Goal: Task Accomplishment & Management: Manage account settings

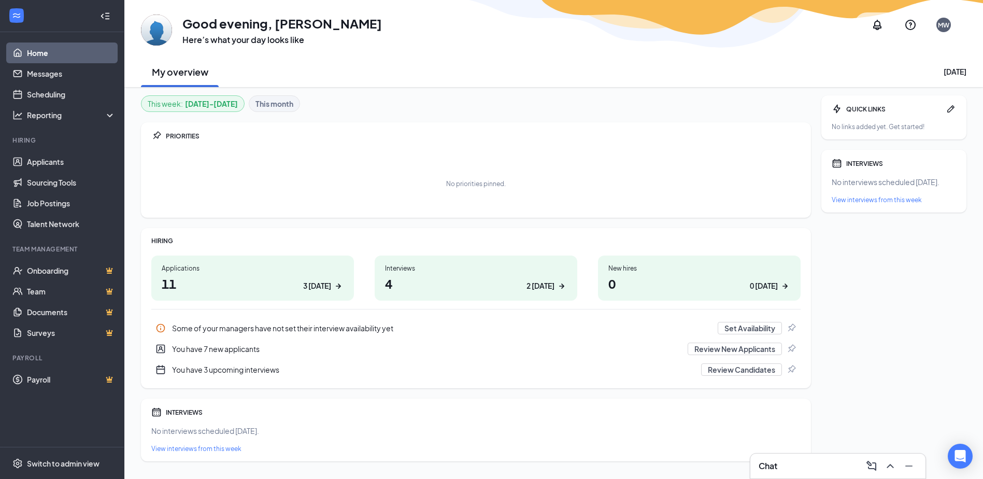
click at [318, 291] on h1 "11 3 today" at bounding box center [253, 284] width 182 height 18
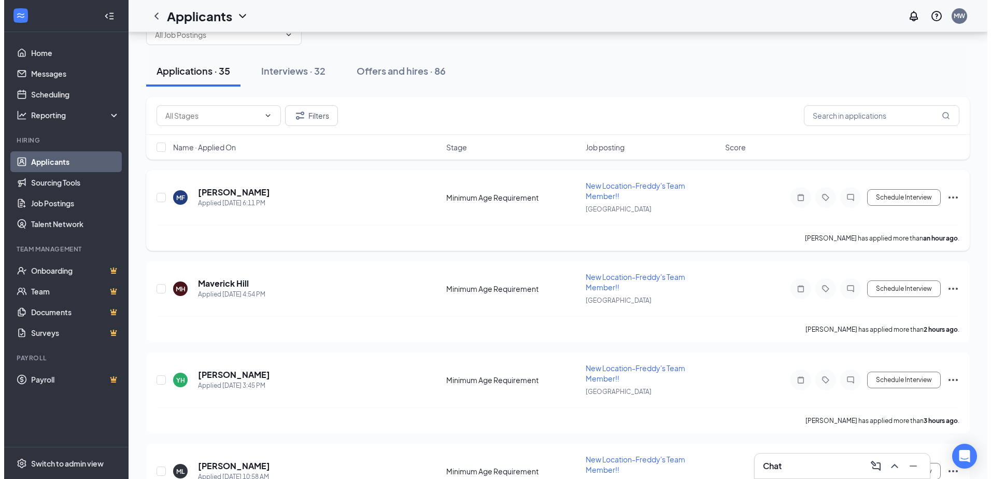
scroll to position [52, 0]
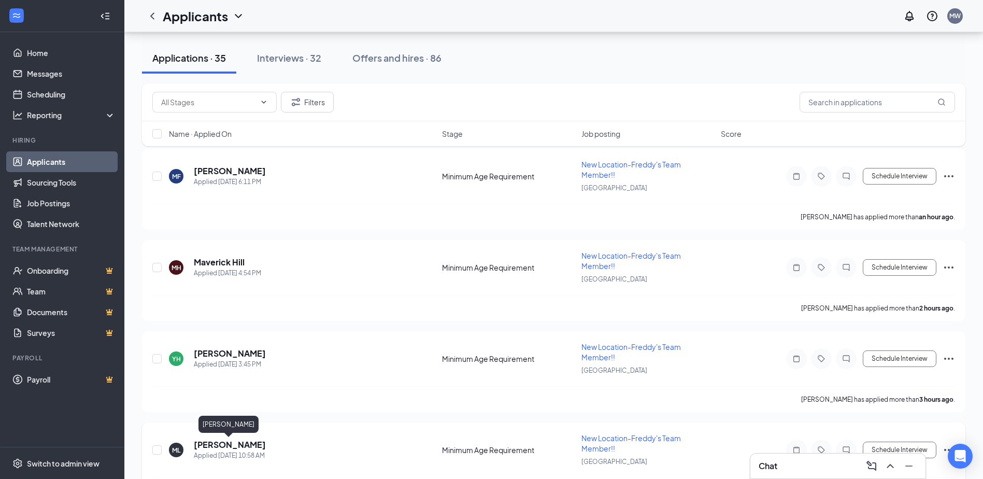
click at [252, 445] on h5 "[PERSON_NAME]" at bounding box center [230, 444] width 72 height 11
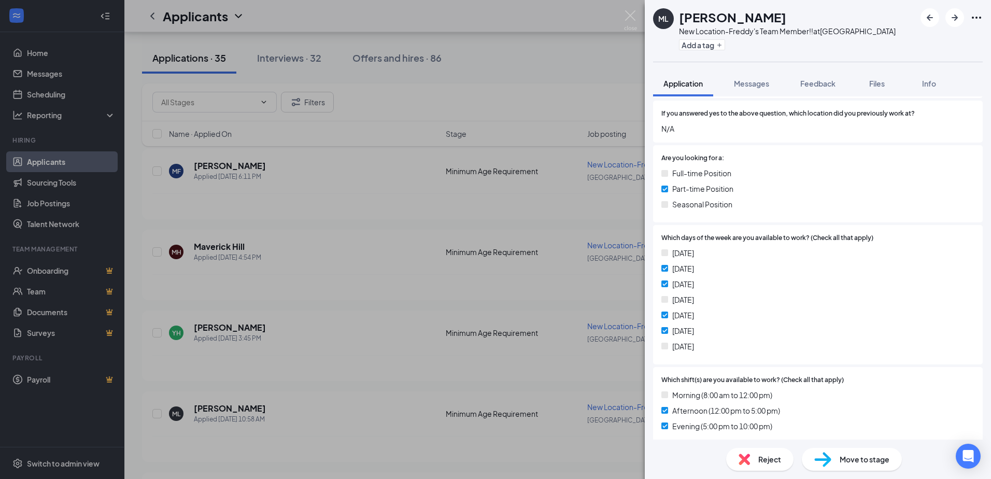
scroll to position [311, 0]
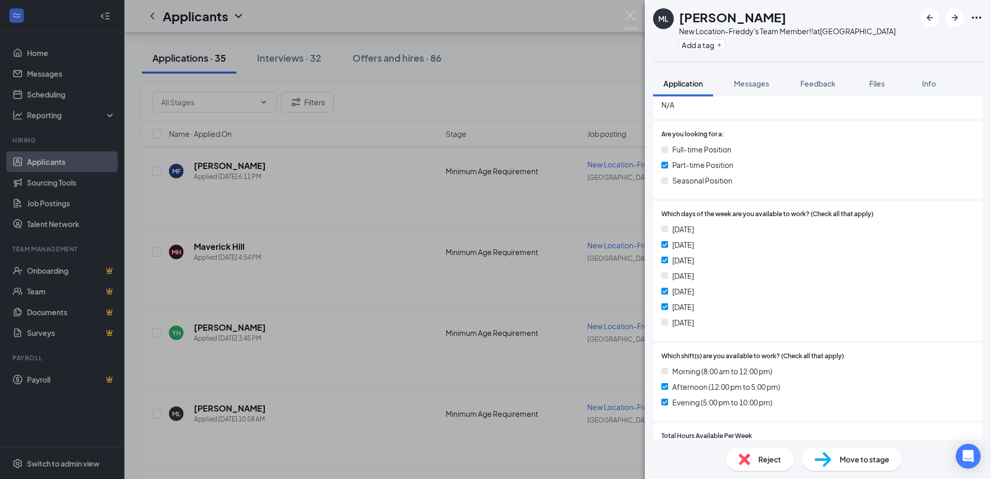
click at [633, 9] on div "[PERSON_NAME] [PERSON_NAME] New Location-Freddy's Team Member!! at [GEOGRAPHIC_…" at bounding box center [495, 239] width 991 height 479
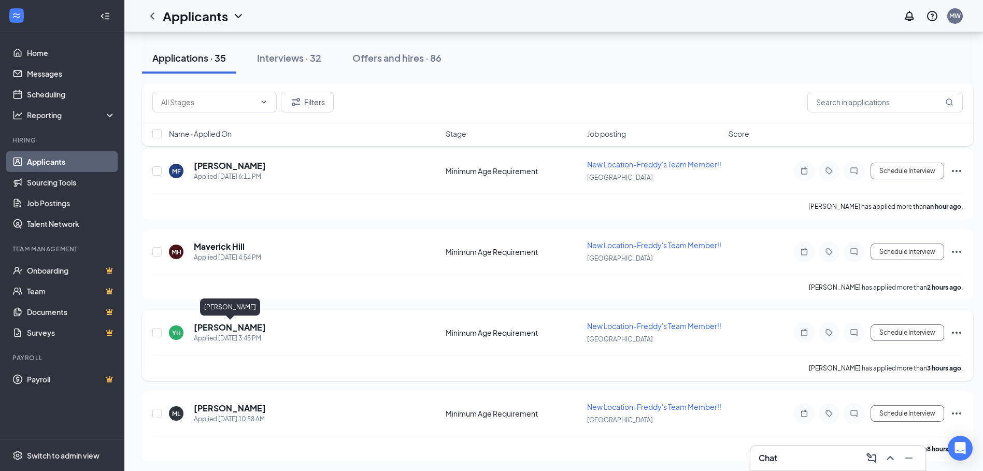
click at [262, 331] on h5 "[PERSON_NAME]" at bounding box center [230, 327] width 72 height 11
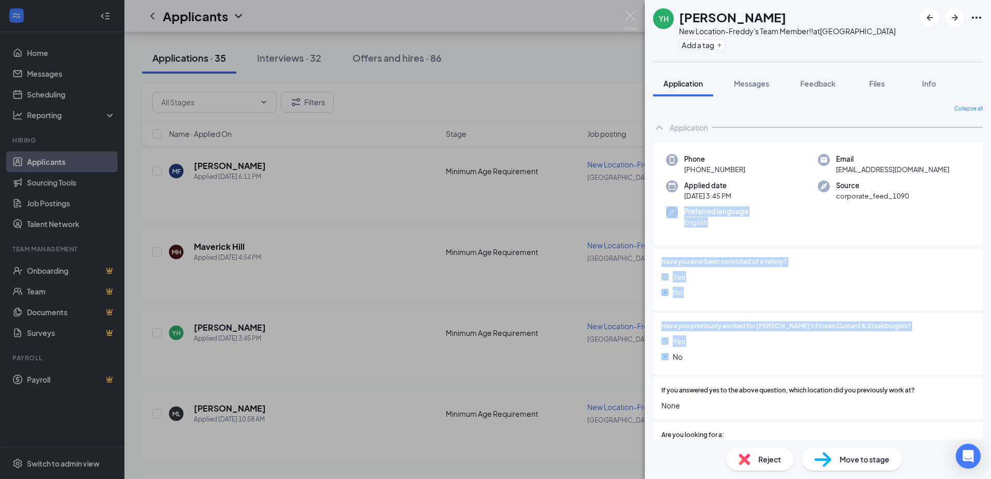
drag, startPoint x: 577, startPoint y: 221, endPoint x: 443, endPoint y: 358, distance: 191.6
click at [443, 358] on div "YH [PERSON_NAME] New Location-Freddy's Team Member!! at [GEOGRAPHIC_DATA] Add a…" at bounding box center [495, 239] width 991 height 479
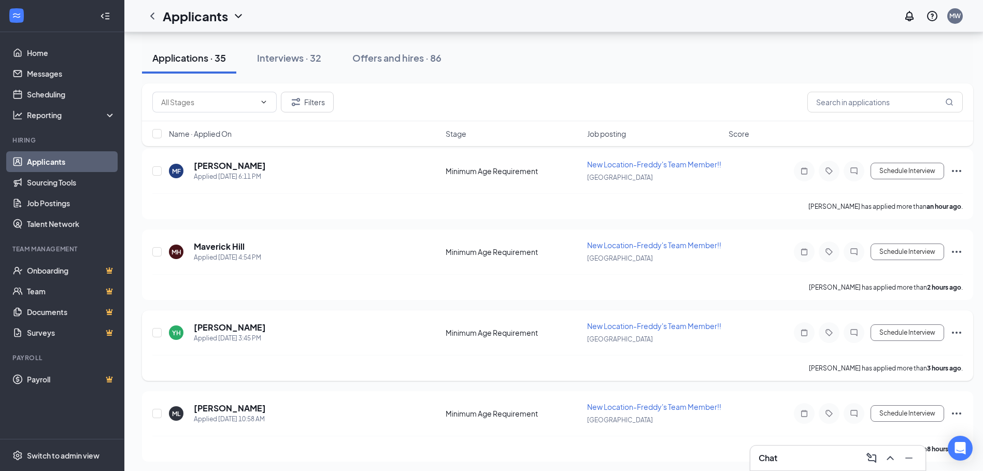
click at [442, 359] on div "[PERSON_NAME] has applied more than 3 hours ago ." at bounding box center [557, 368] width 810 height 26
drag, startPoint x: 442, startPoint y: 359, endPoint x: 233, endPoint y: 166, distance: 283.9
click at [233, 166] on h5 "[PERSON_NAME]" at bounding box center [230, 165] width 72 height 11
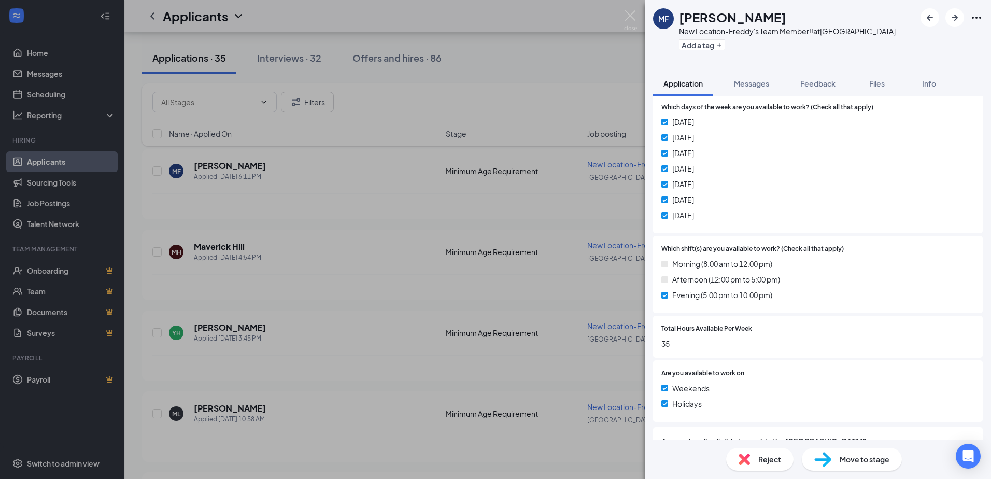
scroll to position [481, 0]
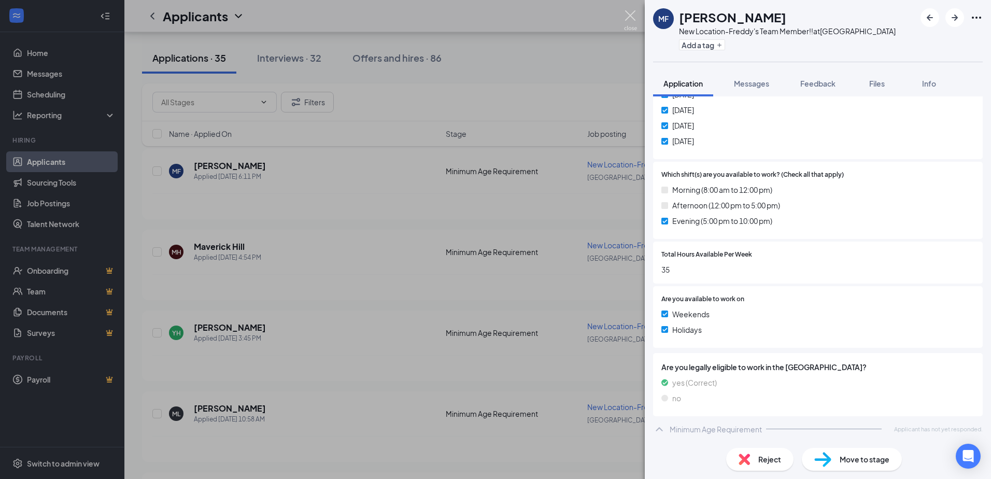
click at [632, 16] on img at bounding box center [630, 20] width 13 height 20
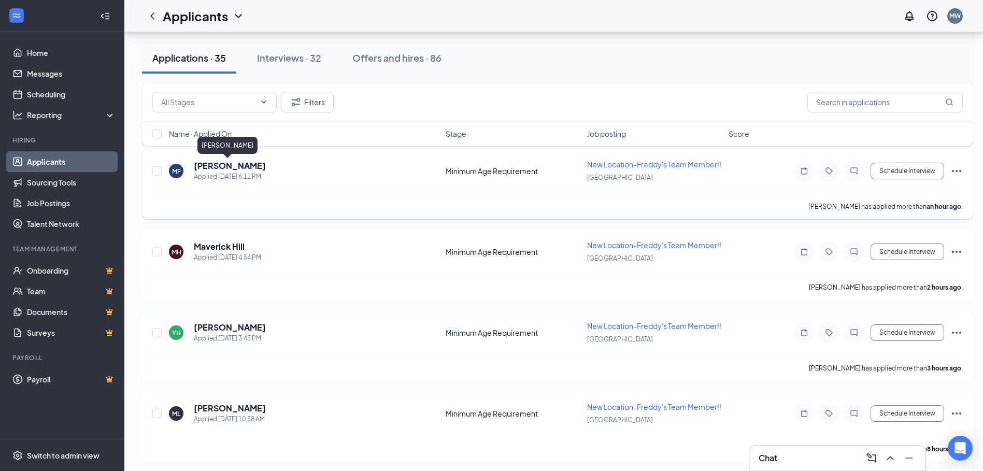
click at [227, 163] on h5 "[PERSON_NAME]" at bounding box center [230, 165] width 72 height 11
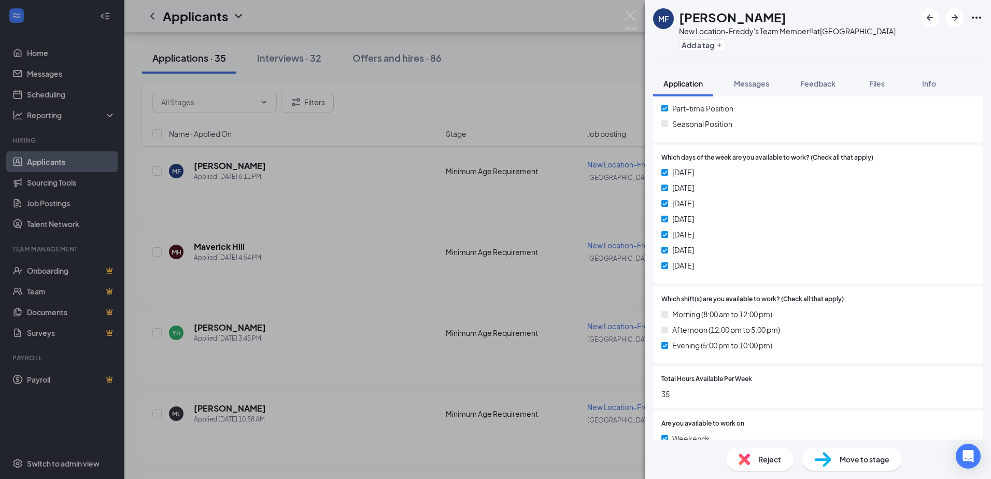
scroll to position [363, 0]
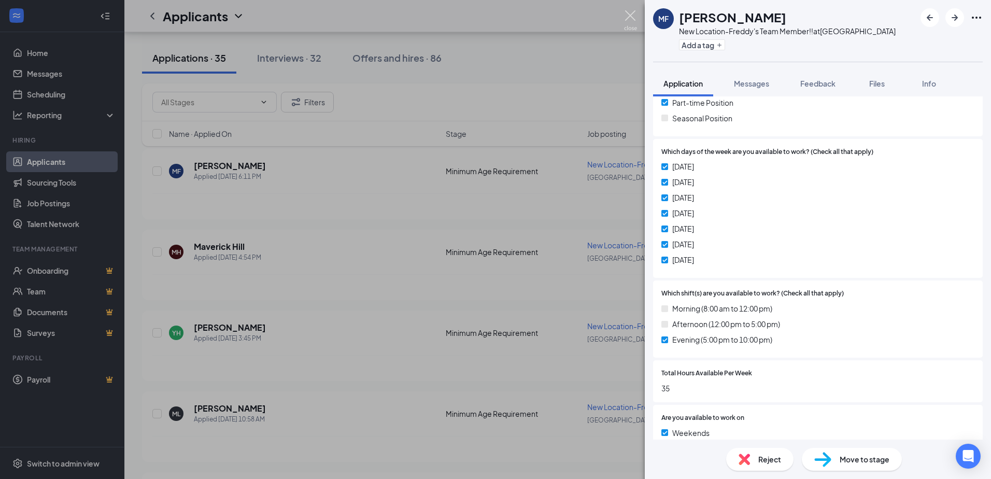
click at [631, 16] on img at bounding box center [630, 20] width 13 height 20
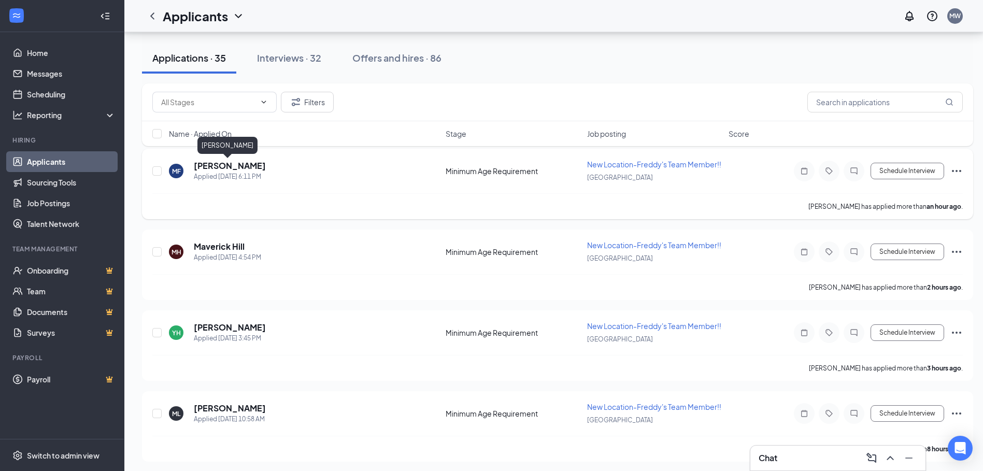
click at [233, 166] on h5 "[PERSON_NAME]" at bounding box center [230, 165] width 72 height 11
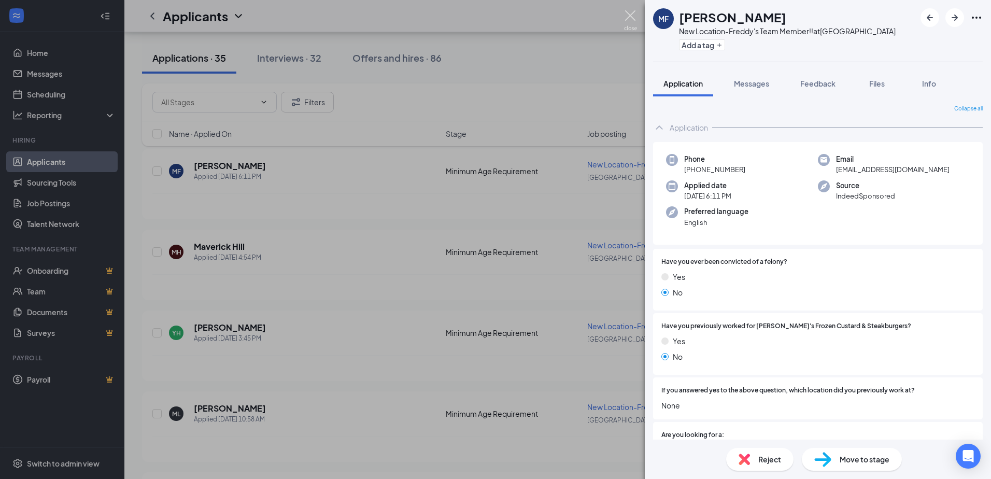
click at [630, 20] on img at bounding box center [630, 20] width 13 height 20
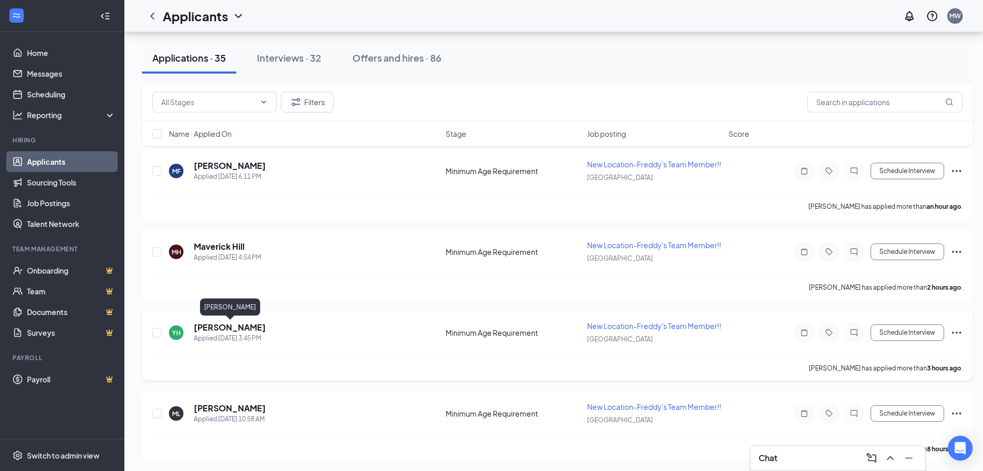
click at [251, 326] on h5 "[PERSON_NAME]" at bounding box center [230, 327] width 72 height 11
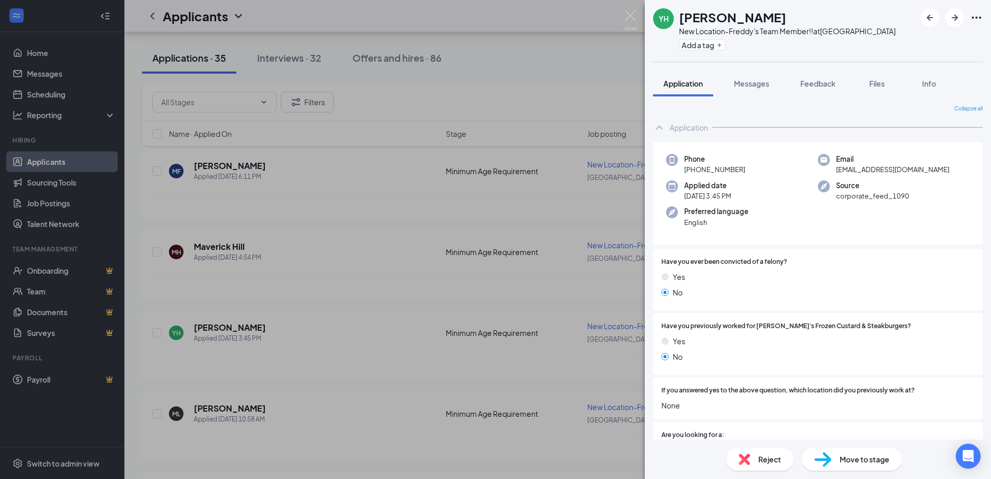
drag, startPoint x: 380, startPoint y: 238, endPoint x: 377, endPoint y: 201, distance: 36.9
click at [377, 201] on div "YH [PERSON_NAME] New Location-Freddy's Team Member!! at [GEOGRAPHIC_DATA] Add a…" at bounding box center [495, 239] width 991 height 479
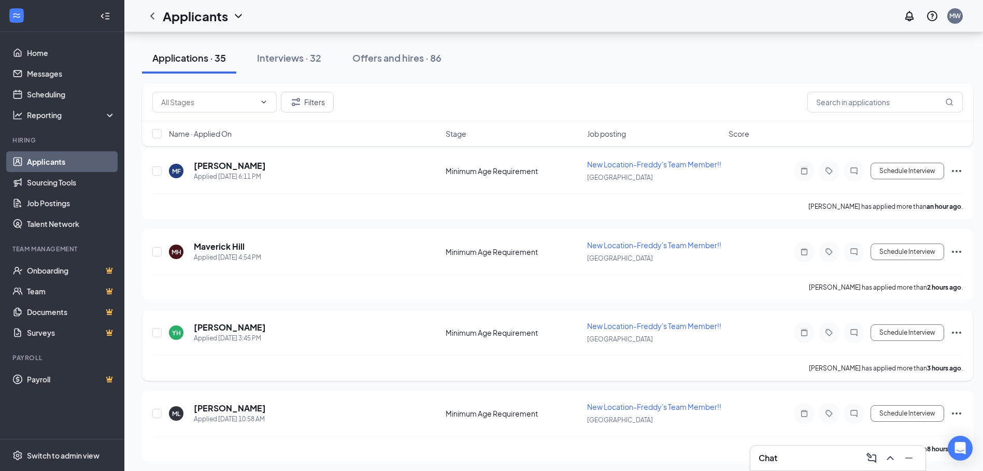
click at [275, 326] on div "YH [PERSON_NAME] Applied [DATE] 3:45 PM" at bounding box center [304, 333] width 270 height 22
click at [266, 326] on h5 "[PERSON_NAME]" at bounding box center [230, 327] width 72 height 11
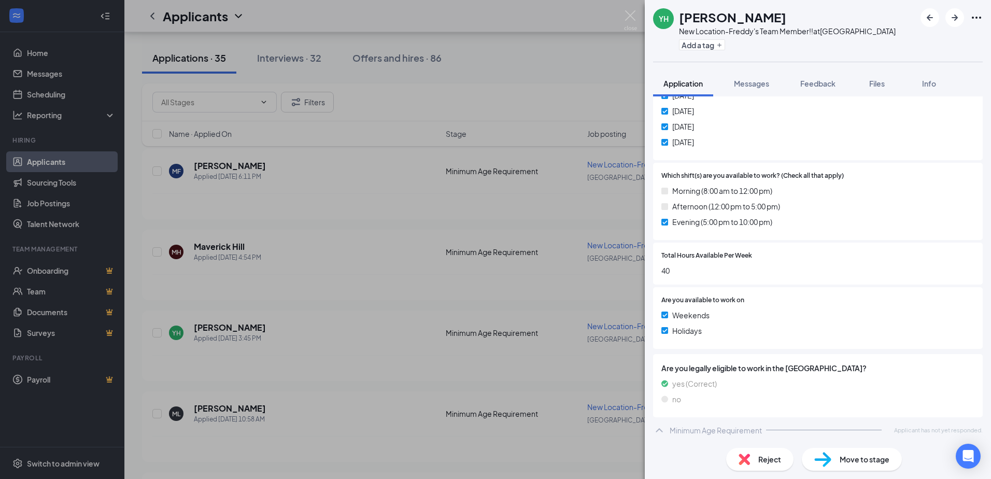
scroll to position [481, 0]
click at [633, 16] on img at bounding box center [630, 20] width 13 height 20
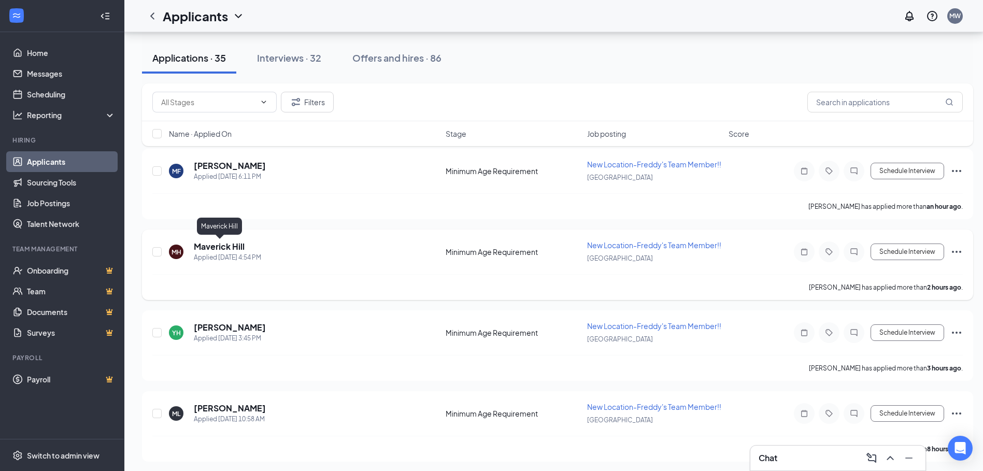
click at [234, 249] on h5 "Maverick Hill" at bounding box center [219, 246] width 51 height 11
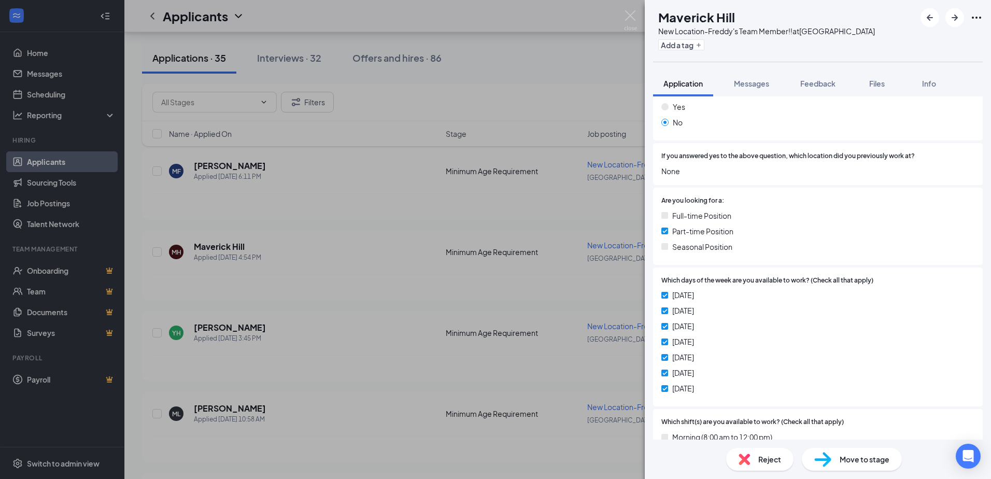
scroll to position [259, 0]
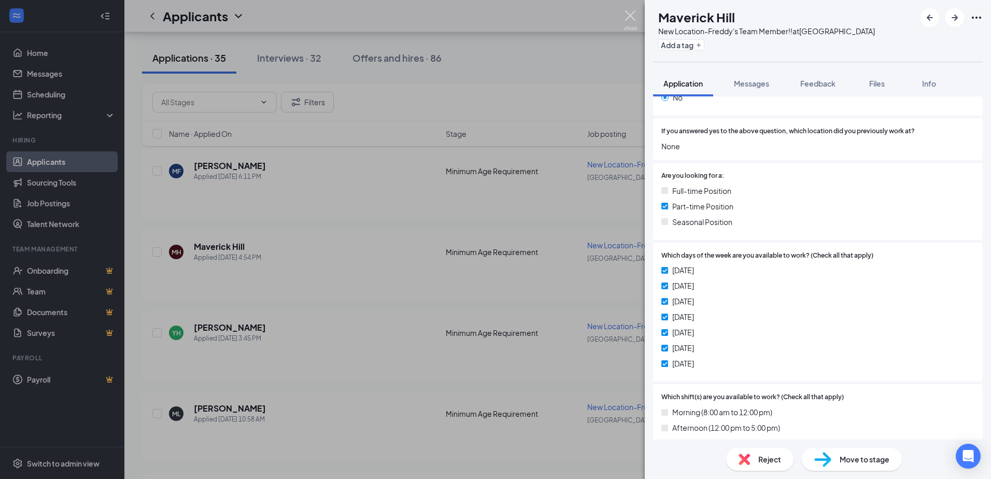
click at [630, 14] on img at bounding box center [630, 20] width 13 height 20
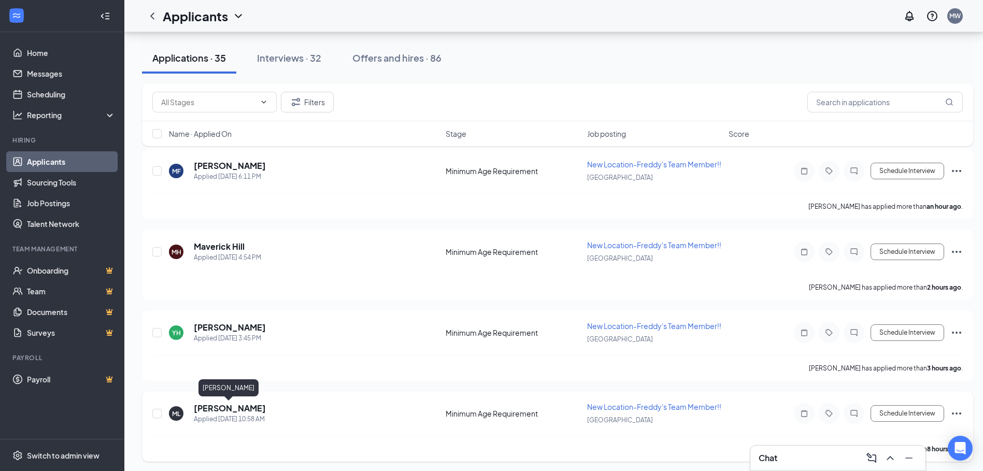
click at [251, 409] on h5 "[PERSON_NAME]" at bounding box center [230, 408] width 72 height 11
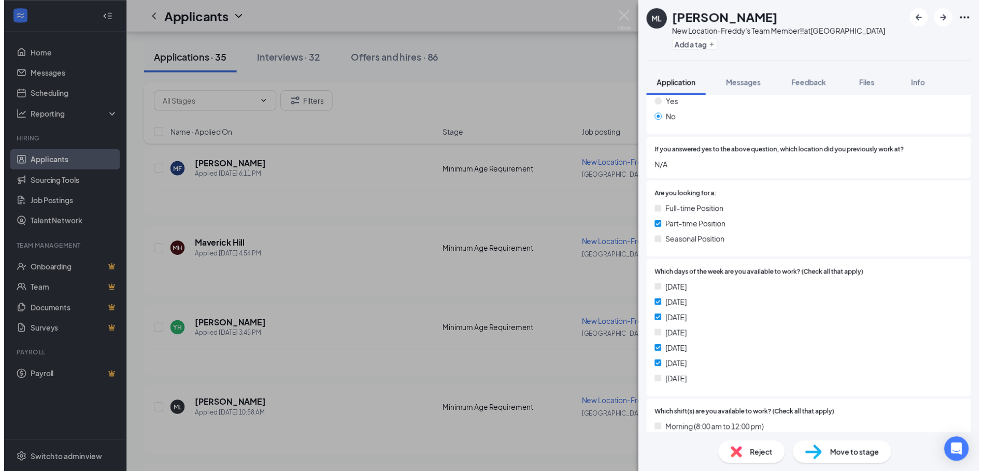
scroll to position [259, 0]
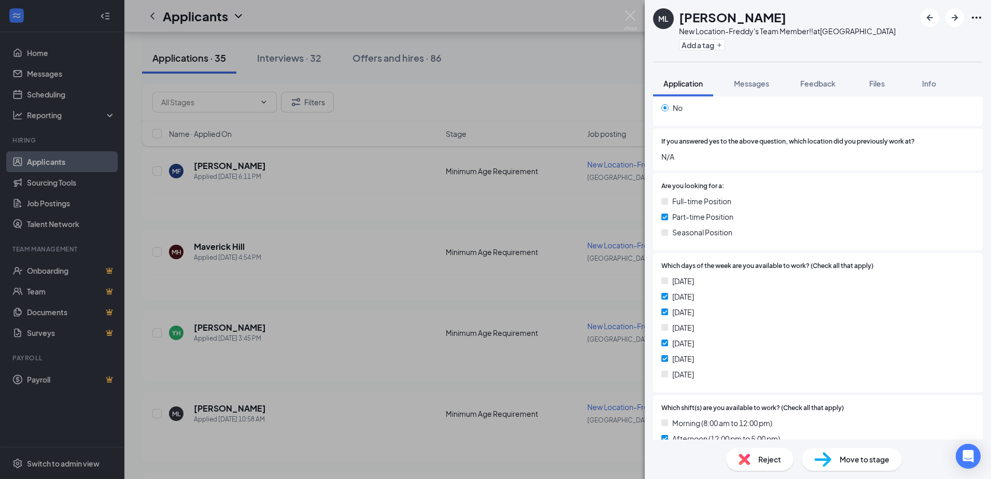
click at [232, 321] on div "[PERSON_NAME] [PERSON_NAME] New Location-Freddy's Team Member!! at [GEOGRAPHIC_…" at bounding box center [495, 239] width 991 height 479
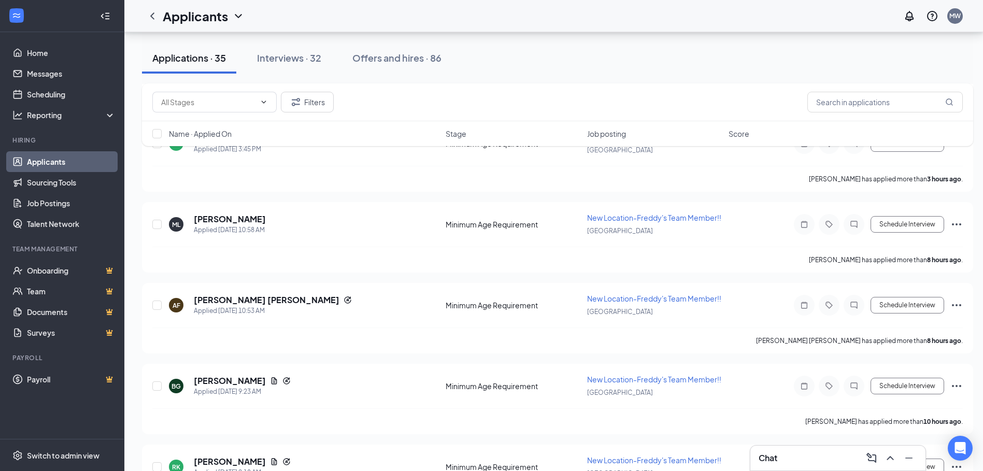
scroll to position [259, 0]
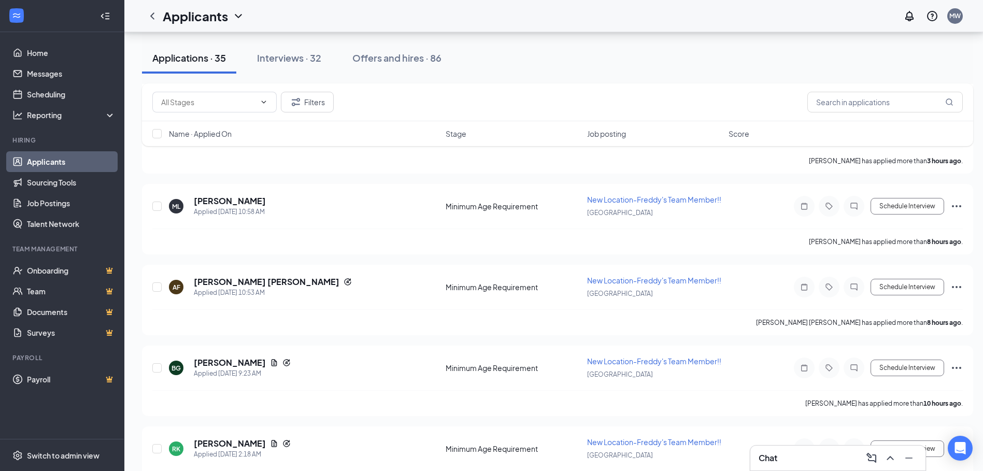
drag, startPoint x: 4, startPoint y: 391, endPoint x: 726, endPoint y: -54, distance: 847.8
drag, startPoint x: 726, startPoint y: -54, endPoint x: 584, endPoint y: 92, distance: 203.8
click at [584, 92] on div "Filters" at bounding box center [557, 102] width 810 height 21
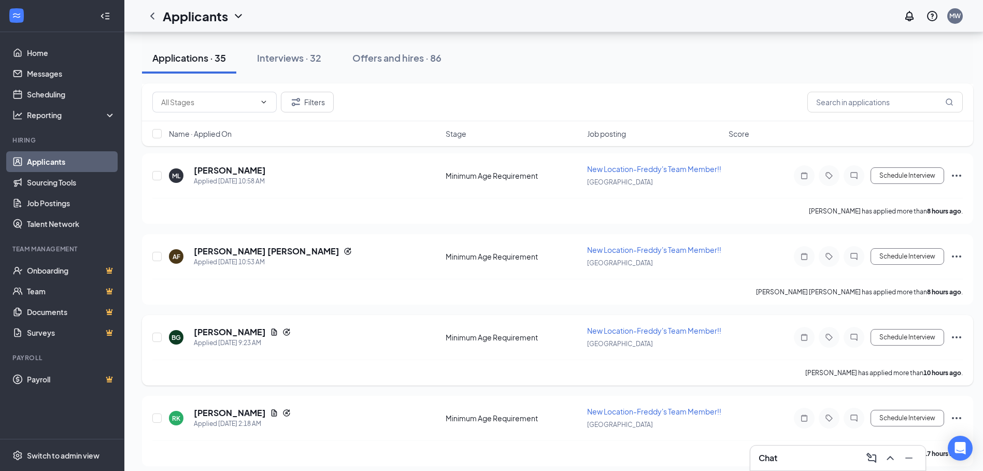
scroll to position [311, 0]
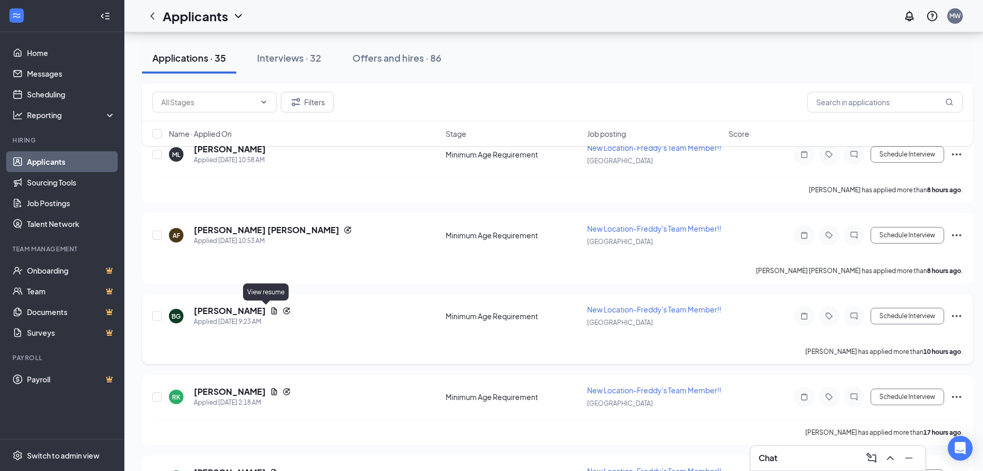
click at [270, 310] on icon "Document" at bounding box center [274, 311] width 8 height 8
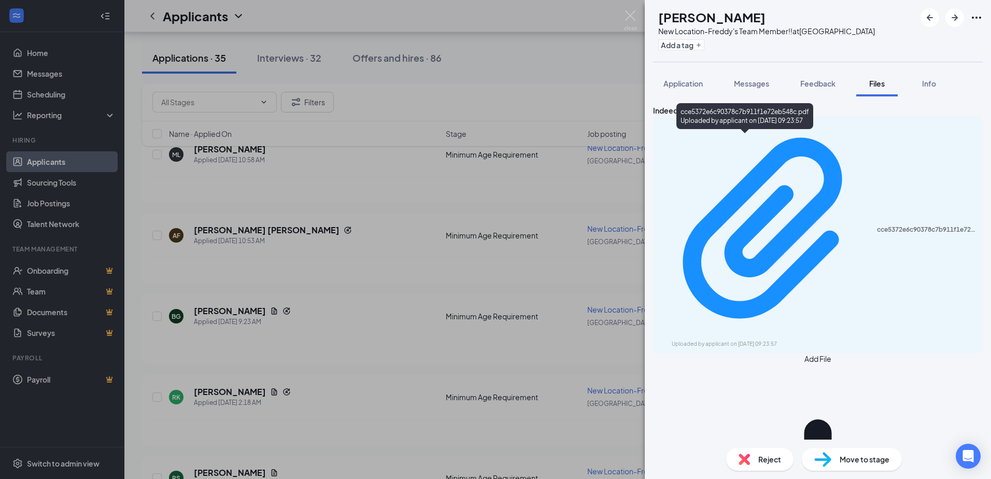
click at [766, 133] on div "cce5372e6c90378c7b911f1e72eb548c.pdf Uploaded by applicant on [DATE] 09:23:57" at bounding box center [744, 118] width 137 height 30
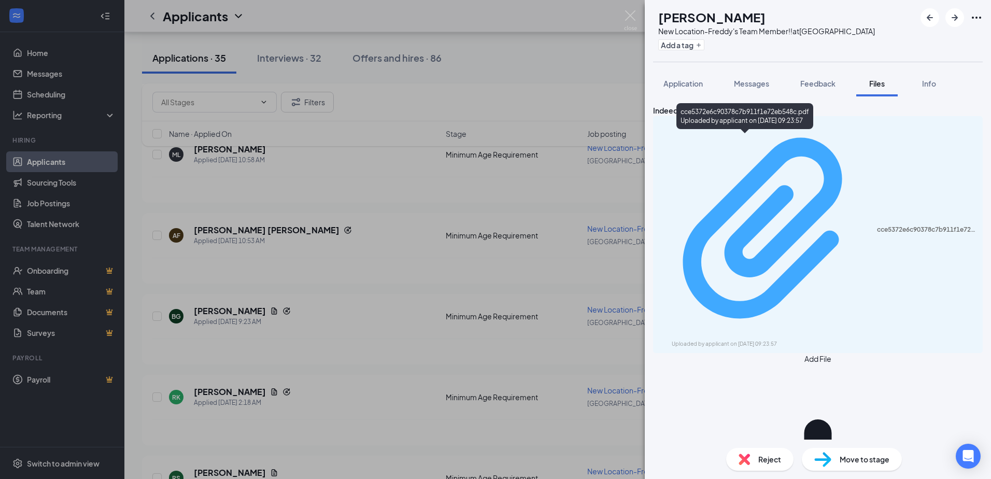
click at [877, 225] on div "cce5372e6c90378c7b911f1e72eb548c.pdf" at bounding box center [926, 229] width 99 height 8
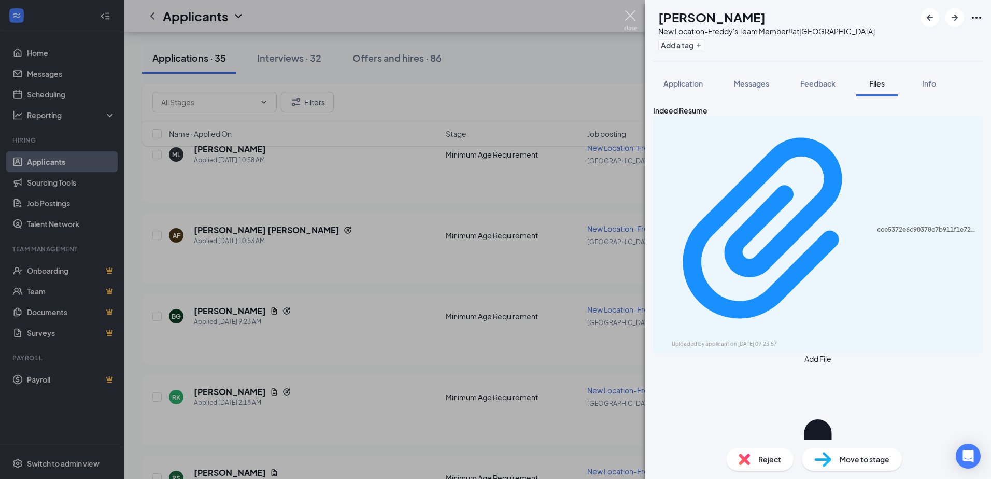
click at [631, 16] on img at bounding box center [630, 20] width 13 height 20
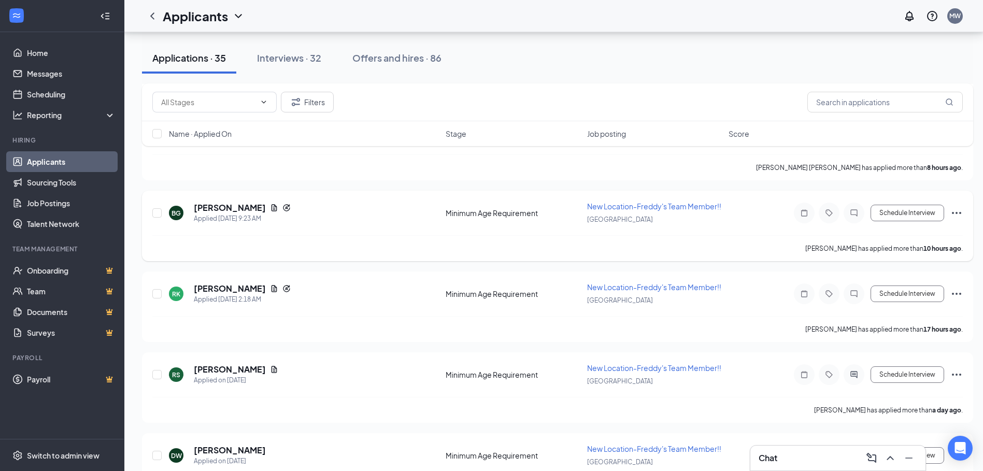
scroll to position [415, 0]
click at [272, 287] on icon "Document" at bounding box center [275, 287] width 6 height 7
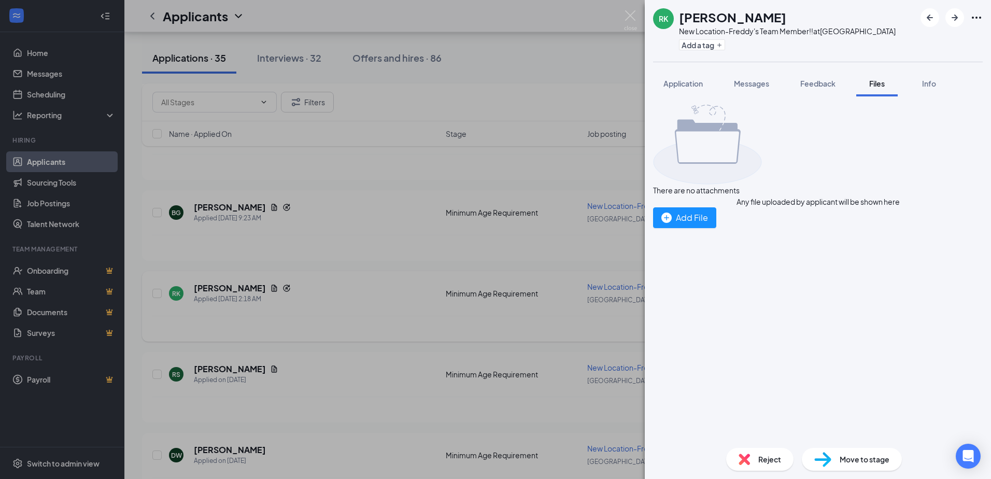
click at [248, 287] on div "RK [PERSON_NAME] New Location-Freddy's Team Member!! at [GEOGRAPHIC_DATA] Add a…" at bounding box center [495, 239] width 991 height 479
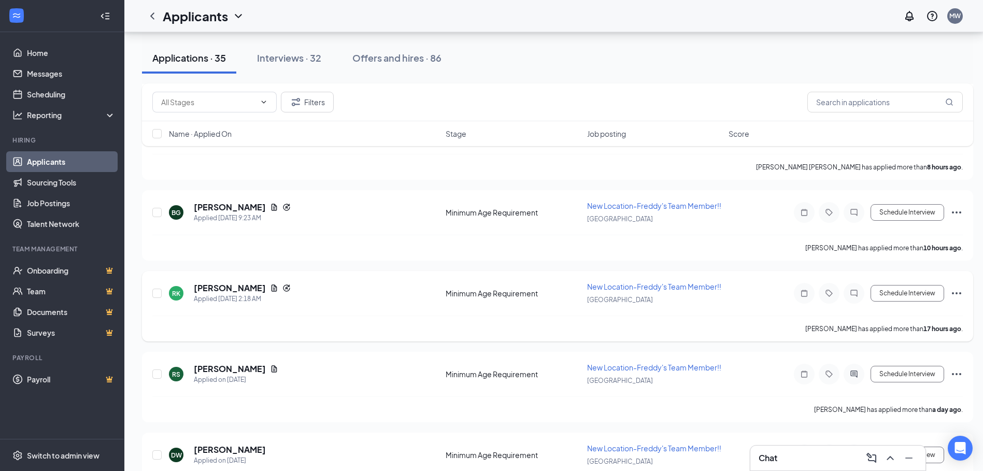
click at [253, 282] on div "RK [PERSON_NAME] Applied [DATE] 2:18 AM Minimum Age Requirement New Location-Fr…" at bounding box center [557, 298] width 810 height 34
click at [272, 290] on icon "Document" at bounding box center [275, 287] width 6 height 7
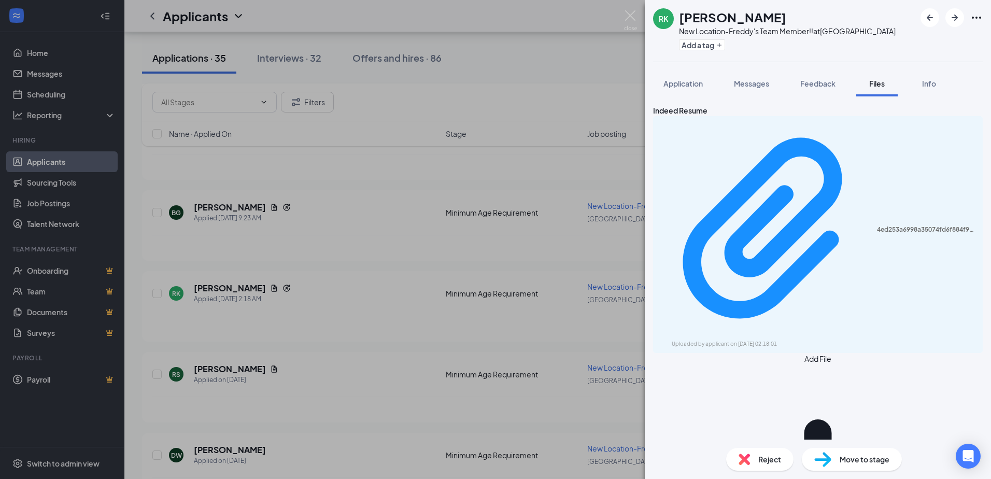
click at [839, 154] on div "4ed253a6998a35074fd6f884f956d91d.pdf Uploaded by applicant on [DATE] 02:18:01" at bounding box center [818, 234] width 330 height 237
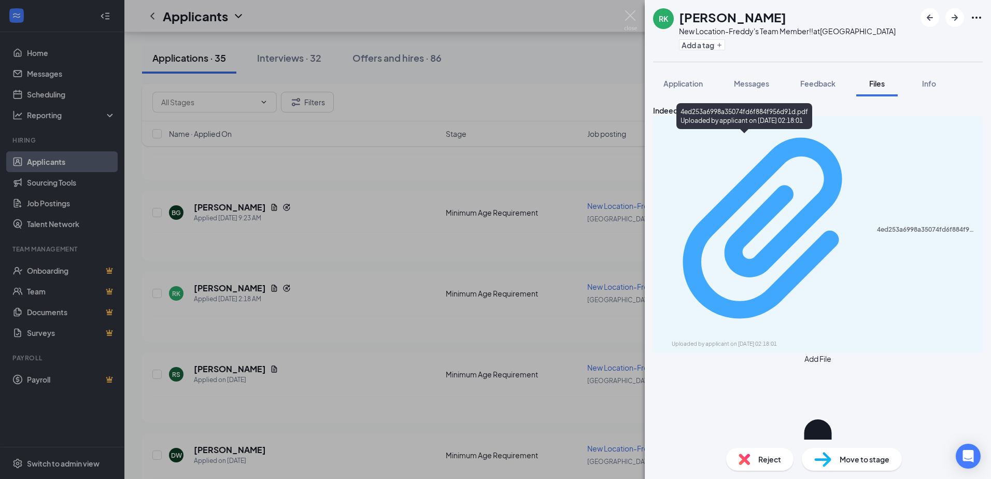
click at [746, 340] on div "Uploaded by applicant on [DATE] 02:18:01" at bounding box center [749, 344] width 155 height 8
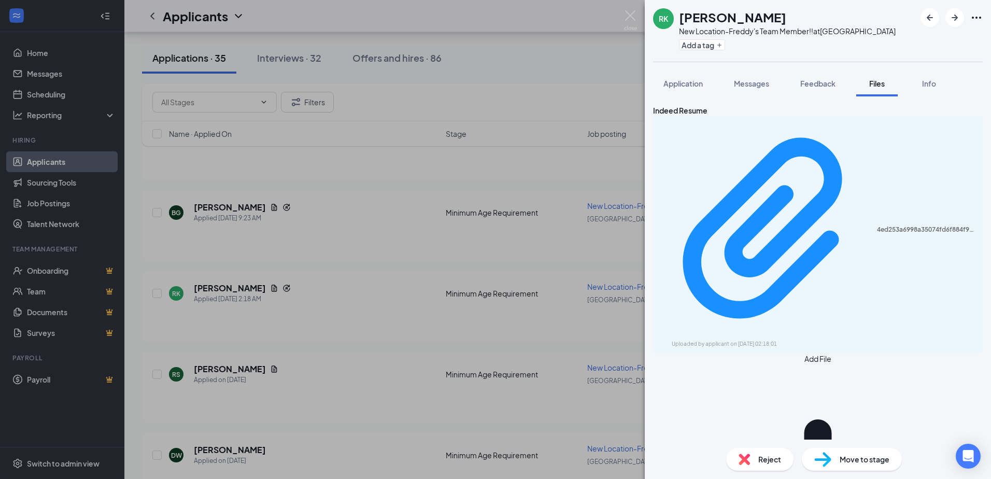
click at [619, 12] on div "RK [PERSON_NAME] New Location-Freddy's Team Member!! at [GEOGRAPHIC_DATA] Add a…" at bounding box center [495, 239] width 991 height 479
